Goal: Communication & Community: Answer question/provide support

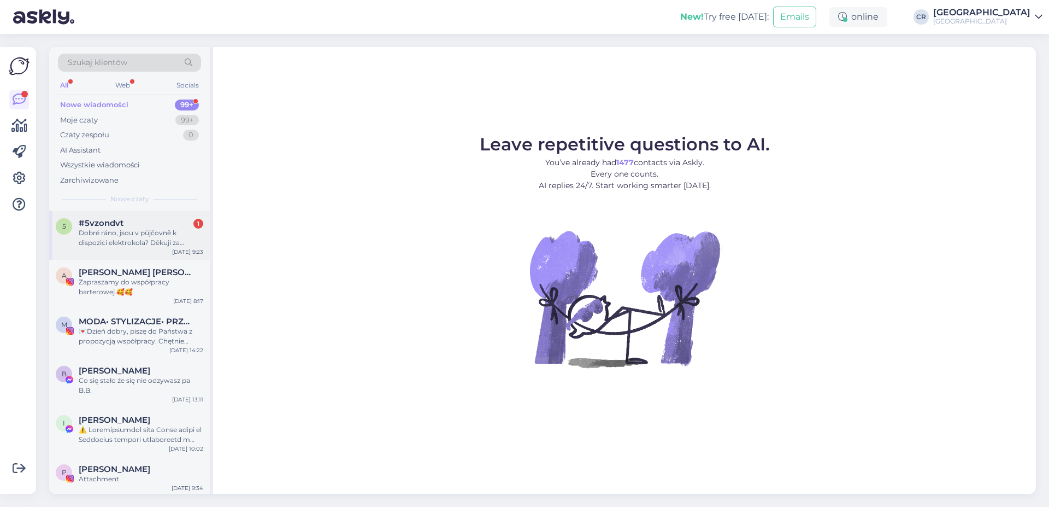
click at [164, 219] on div "#5vzondvt 1" at bounding box center [141, 223] width 125 height 10
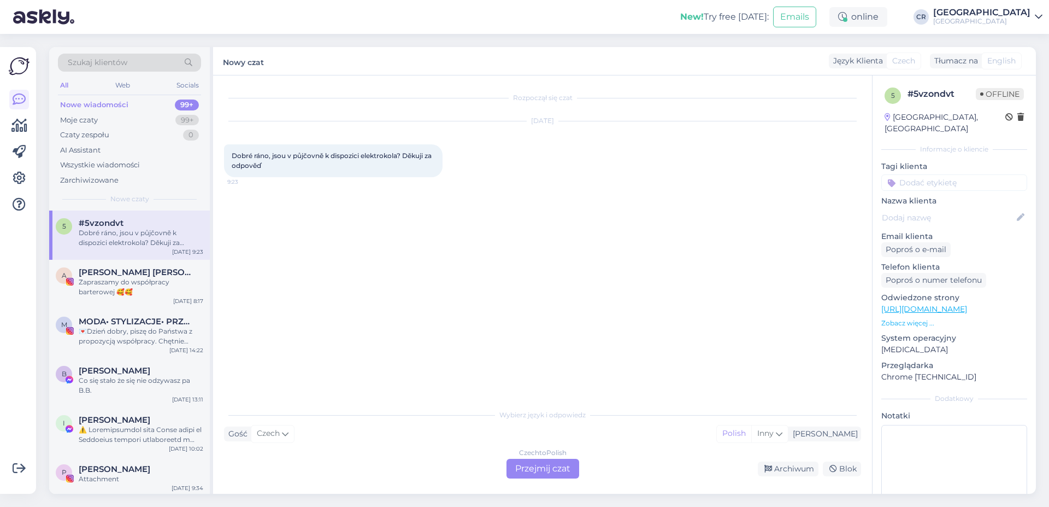
click at [556, 475] on div "Czech to Polish Przejmij czat" at bounding box center [543, 468] width 73 height 20
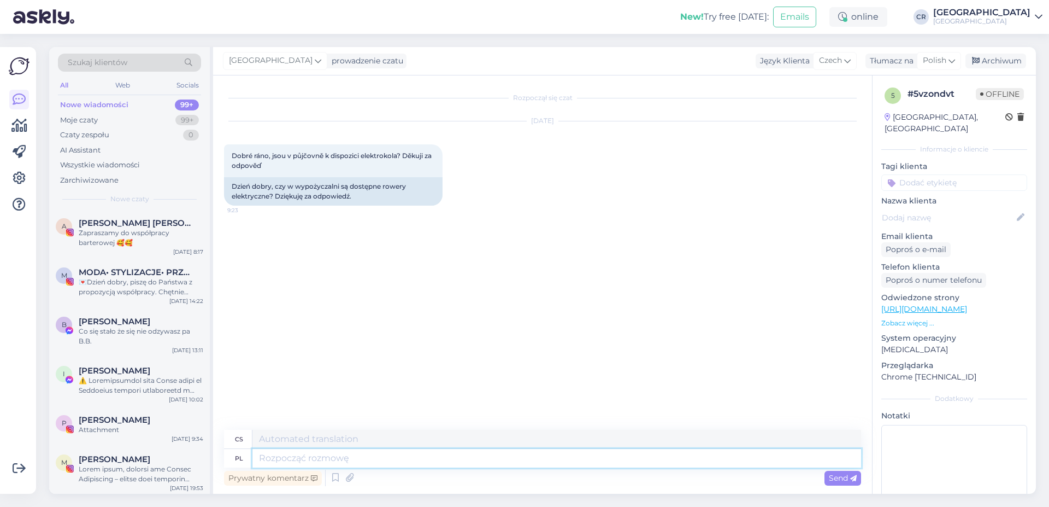
click at [311, 457] on textarea at bounding box center [556, 458] width 609 height 19
type textarea "Dzień"
type textarea "Den"
type textarea "Dzień dobry."
type textarea "Dobré ráno."
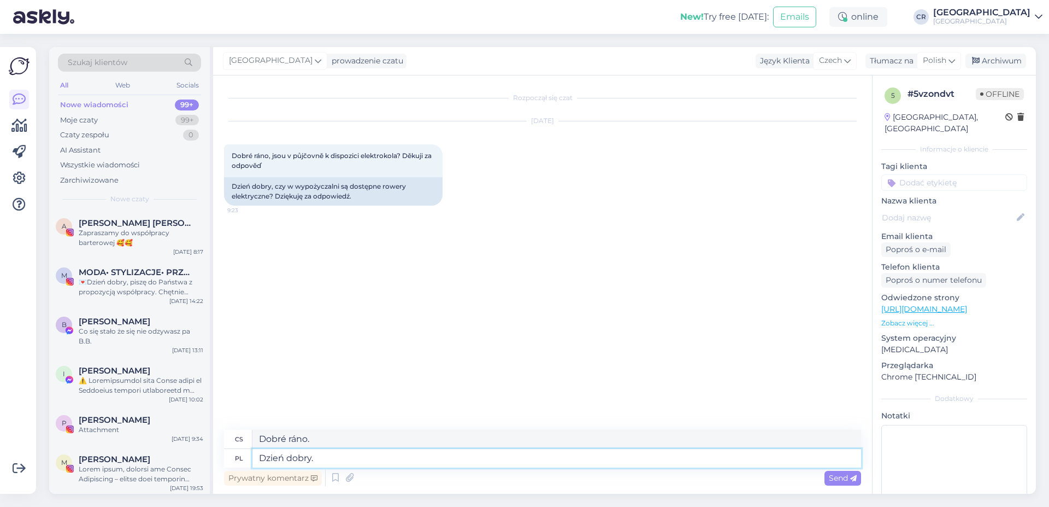
click at [329, 460] on textarea "Dzień dobry." at bounding box center [556, 458] width 609 height 19
type textarea "Dzień dobry. Tak,"
type textarea "Dobré ráno. Ano,"
type textarea "Dzień dobry. Tak, posiadamy"
type textarea "Dobré ráno. Ano, máme."
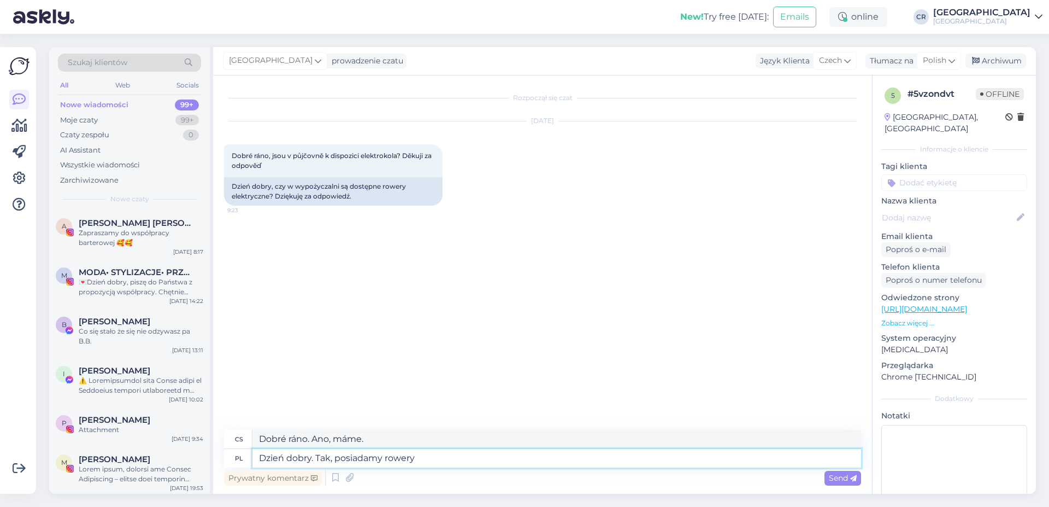
type textarea "Dzień dobry. Tak, posiadamy rowery"
type textarea "Dobré ráno. Ano, máme kola."
type textarea "Dzień dobry. Tak, posiadamy rowery elektr"
type textarea "Dobré ráno. Ano, máme elektrická kola."
type textarea "Dzień dobry. Tak, posiadamy rowery elektryczne do"
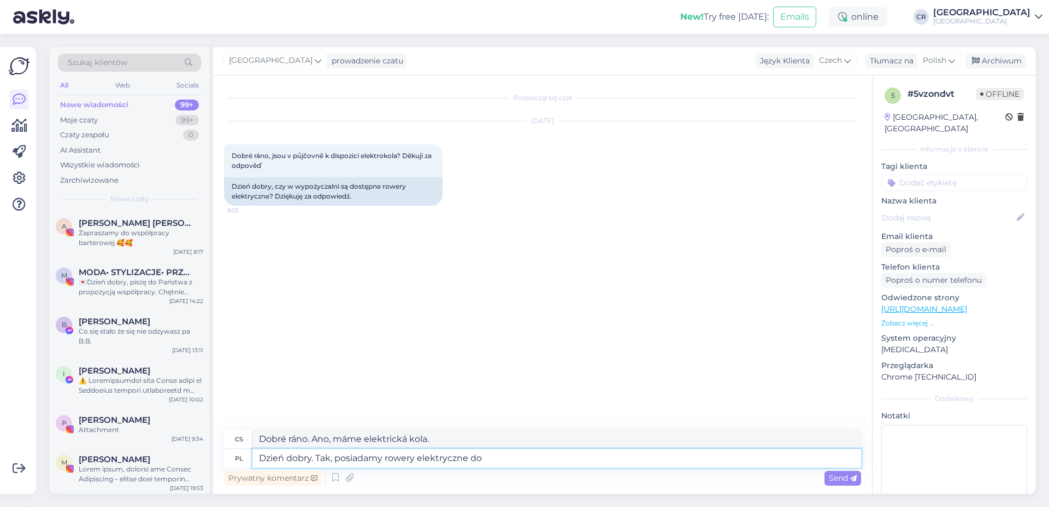
type textarea "Dobré ráno. Ano, máme elektrická kola pro"
type textarea "Dzień dobry. Tak, posiadamy rowery elektryczne do wypożyczenia. K"
type textarea "Dobré ráno. Ano, máme k zapůjčení elektrokola."
type textarea "Dzień dobry. Tak, posiadamy rowery elektryczne do wypożyczenia. Koszt do"
type textarea "Dobré ráno. Ano, máme k zapůjčení elektrokola. Cena"
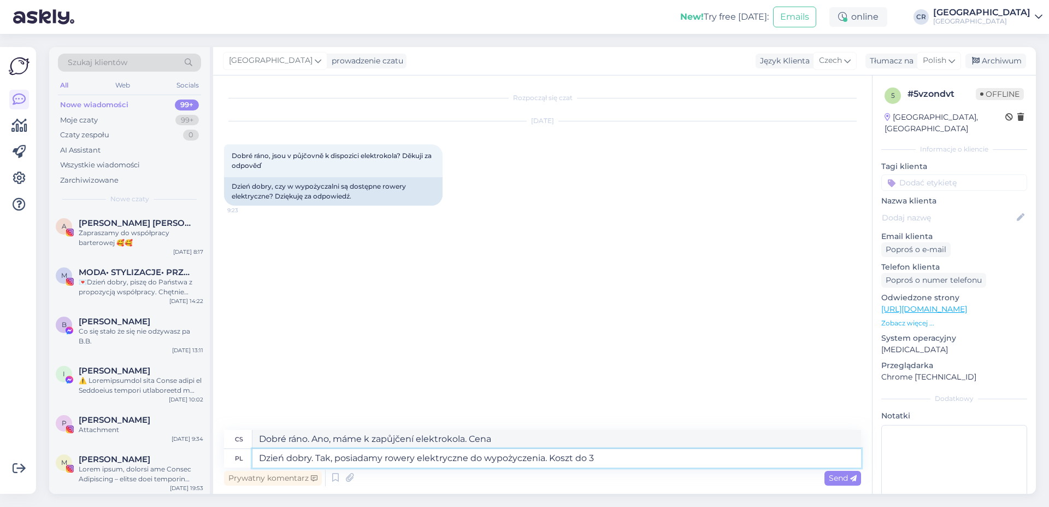
type textarea "Dzień dobry. Tak, posiadamy rowery elektryczne do wypożyczenia. Koszt do 3"
type textarea "Dobré ráno. Ano, máme k zapůjčení elektrokola. Cena až 3"
type textarea "Dzień dobry. Tak, posiadamy rowery elektryczne do wypożyczenia. Koszt do 3 godz…"
type textarea "Dobré ráno. Ano, máme k dispozici elektrická kola k zapůjčení. Cena je až na 3 …"
type textarea "Dzień dobry. Tak, posiadamy rowery elektryczne do wypożyczenia. Koszt do 3 godz…"
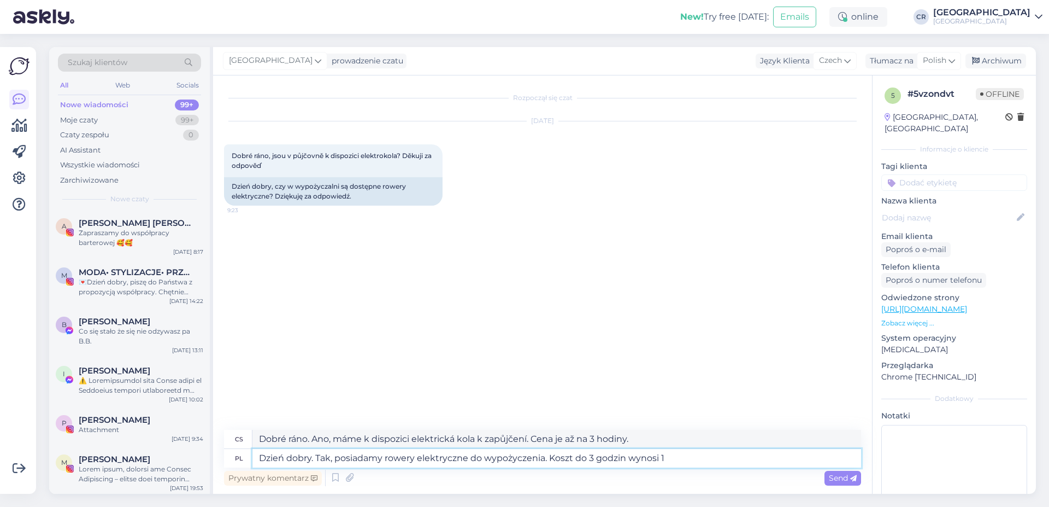
type textarea "Dobré ráno. Ano, máme k zapůjčení elektrokola. Cena za maximálně 3 hodiny je"
type textarea "Dzień dobry. Tak, posiadamy rowery elektryczne do wypożyczenia. Koszt do 3 godz…"
type textarea "Dobré ráno. Ano, máme k zapůjčení elektrokola. Cena za maximálně 3 hodiny je 15…"
type textarea "Dzień dobry. Tak, posiadamy rowery elektryczne do wypożyczenia. Koszt do 3 godz…"
type textarea "Dobré ráno. Ano, nabízíme k zapůjčení elektrokola. Cena za pronájem až 3 hodin …"
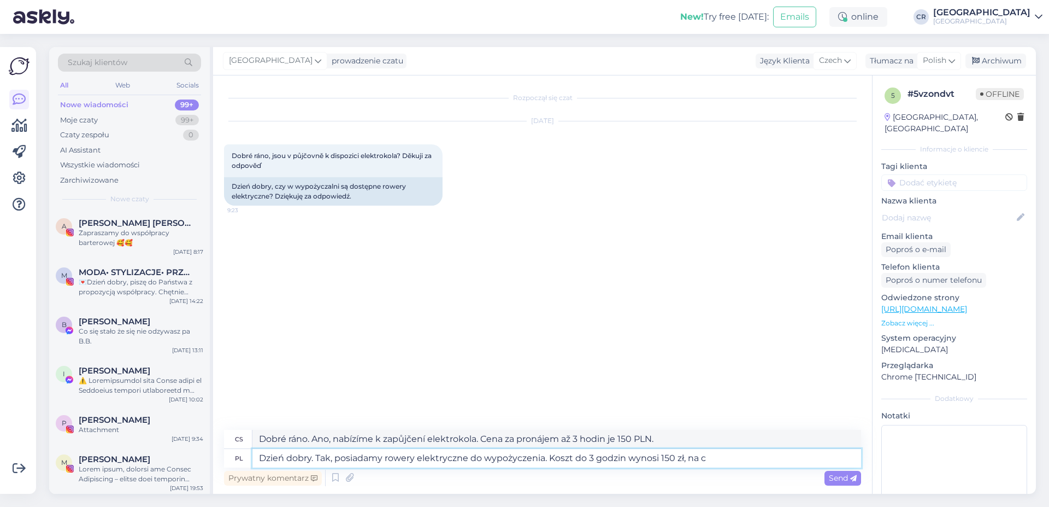
type textarea "Dzień dobry. Tak, posiadamy rowery elektryczne do wypożyczenia. Koszt do 3 godz…"
type textarea "Dobré ráno. Ano, máme k zapůjčení elektrokola. Cena za maximálně 3 hodiny je 15…"
type textarea "Dzień dobry. Tak, posiadamy rowery elektryczne do wypożyczenia. Koszt do 3 godz…"
type textarea "Dobré ráno. Ano, nabízíme k zapůjčení elektrokola. [PERSON_NAME] je 150 PLN za …"
type textarea "Dzień dobry. Tak, posiadamy rowery elektryczne do wypożyczenia. Koszt do 3 godz…"
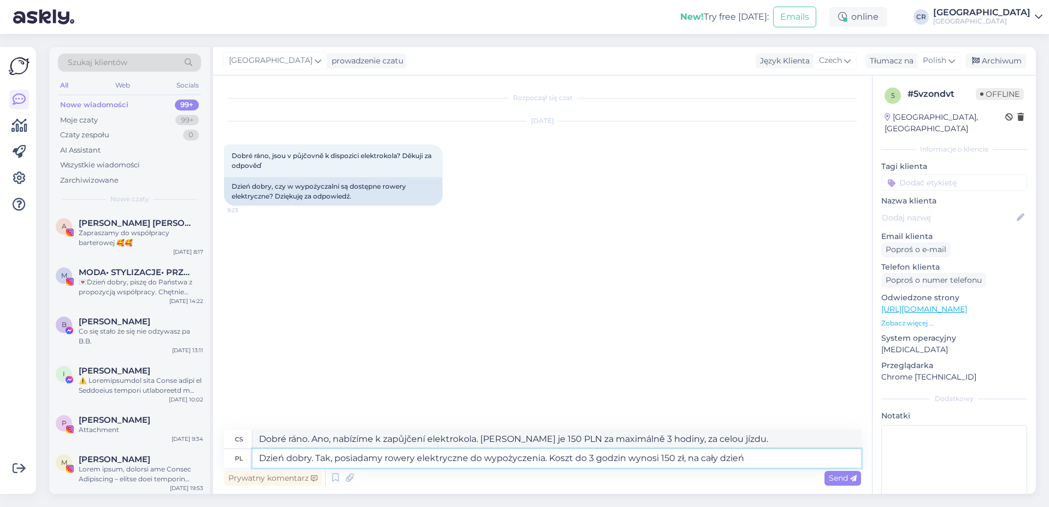
type textarea "Dobré ráno. Ano, nabízíme k zapůjčení elektrokola. Cena je 150 PLN na maximálně…"
type textarea "Dzień dobry. Tak, posiadamy rowery elektryczne do wypożyczenia. Koszt do 3 godz…"
type textarea "Dobré ráno. Ano, nabízíme k zapůjčení elektrokola. [PERSON_NAME] je 150 PLN na …"
type textarea "Dzień dobry. Tak, posiadamy rowery elektryczne do wypożyczenia. Koszt do 3 godz…"
type textarea "Dobré ráno. Ano, nabízíme k zapůjčení elektrokola. [PERSON_NAME] je 150 PLN na …"
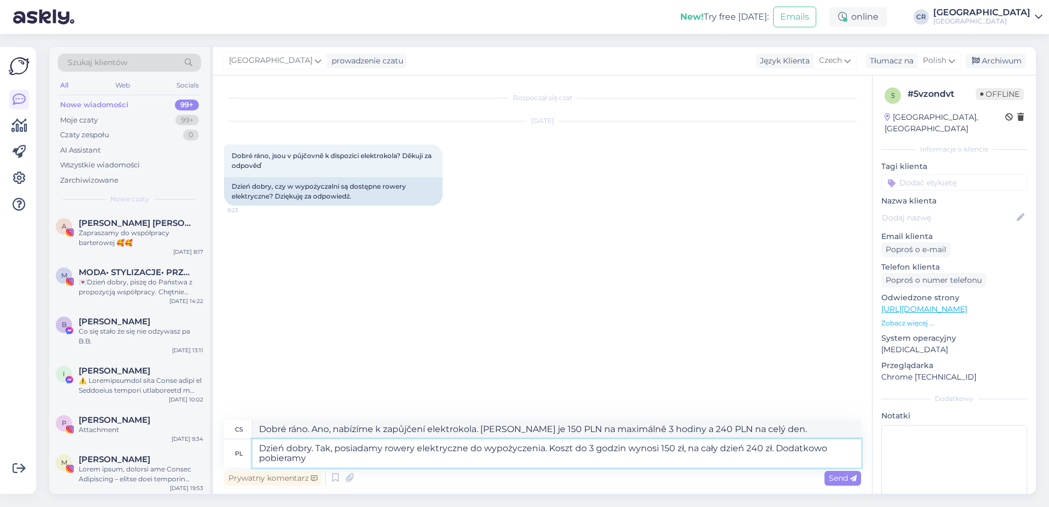
type textarea "Dzień dobry. Tak, posiadamy rowery elektryczne do wypożyczenia. Koszt do 3 godz…"
type textarea "Dobré ráno. Ano, nabízíme k zapůjčení elektrokola. [PERSON_NAME] je 150 PLN za …"
type textarea "Dzień dobry. Tak, posiadamy rowery elektryczne do wypożyczenia. Koszt do 3 godz…"
type textarea "Dobré ráno. Ano, nabízíme k zapůjčení elektrokola. [PERSON_NAME] je 150 PLN za …"
type textarea "Dzień dobry. Tak, posiadamy rowery elektryczne do wypożyczenia. Koszt do 3 godz…"
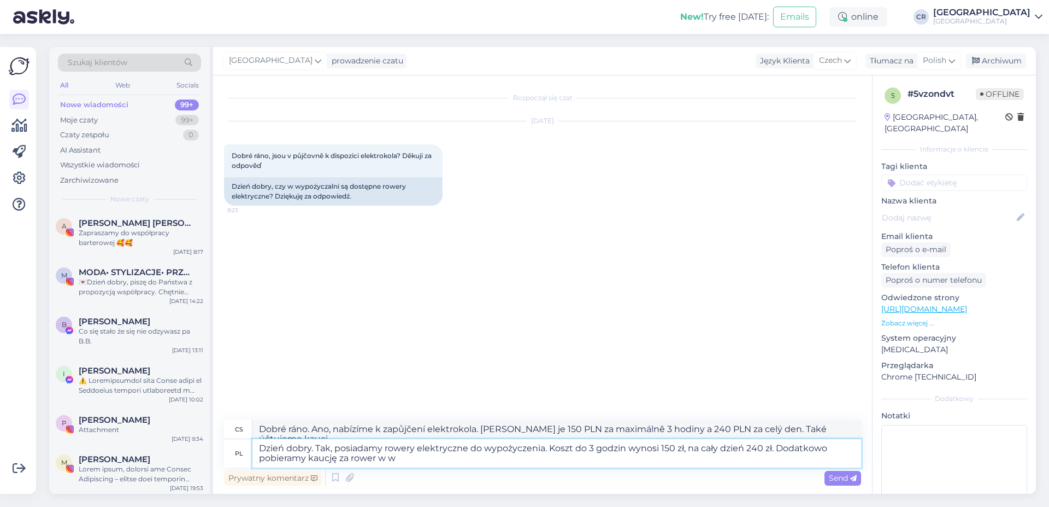
type textarea "Dobré ráno. Ano, nabízíme k zapůjčení elektrokola. [PERSON_NAME] je 150 PLN za …"
type textarea "Dzień dobry. Tak, posiadamy rowery elektryczne do wypożyczenia. Koszt do 3 godz…"
type textarea "Dobré ráno. Ano, nabízíme k zapůjčení elektrokola. Cena za pronájem až 3 hodin …"
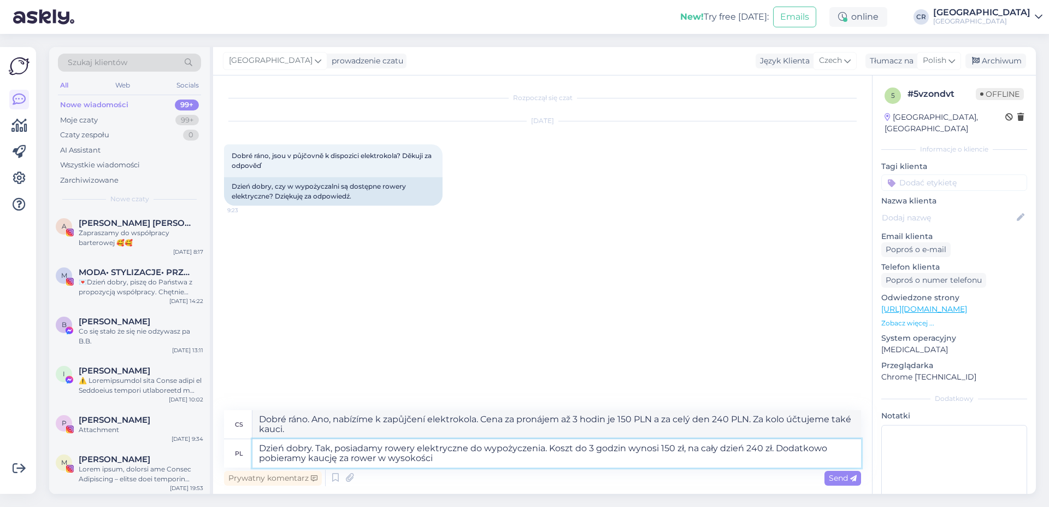
type textarea "Dzień dobry. Tak, posiadamy rowery elektryczne do wypożyczenia. Koszt do 3 godz…"
type textarea "Dobré ráno. Ano, nabízíme k zapůjčení elektrokola. Cena za pronájem až 3 hodin …"
type textarea "Dzień dobry. Tak, posiadamy rowery elektryczne do wypożyczenia. Koszt do 3 godz…"
type textarea "Dobré ráno. Ano, nabízíme k zapůjčení elektrokola. [PERSON_NAME] je 150 PLN za …"
type textarea "Dzień dobry. Tak, posiadamy rowery elektryczne do wypożyczenia. Koszt do 3 godz…"
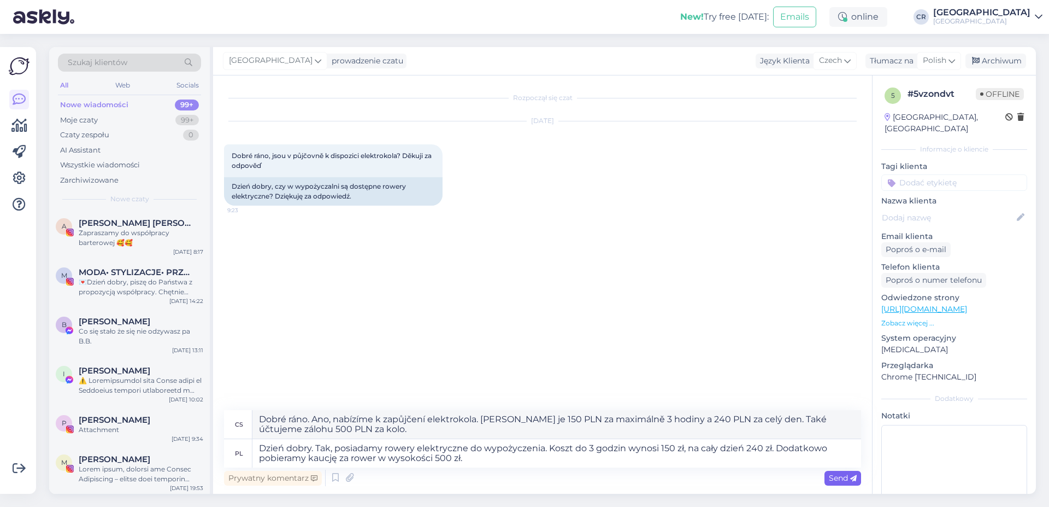
click at [852, 481] on icon at bounding box center [853, 478] width 7 height 7
